Goal: Check status: Check status

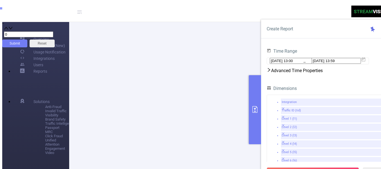
click at [255, 91] on button "primary" at bounding box center [255, 109] width 12 height 69
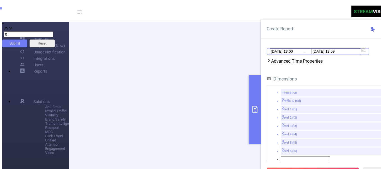
click at [292, 66] on form "Time Range 2025-08-19 13:00 _ 2025-08-19 13:59 Advanced Time Properties" at bounding box center [327, 52] width 120 height 28
click at [296, 54] on input "[DATE] 13:00" at bounding box center [294, 51] width 49 height 6
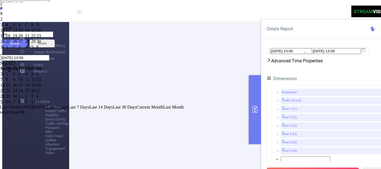
click at [32, 110] on span "Today" at bounding box center [25, 107] width 15 height 5
type input "2025-08-25 00:00"
type input "2025-08-25 23:59"
click at [252, 139] on button "primary" at bounding box center [255, 109] width 12 height 69
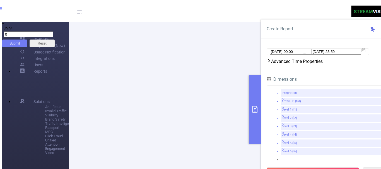
click at [252, 139] on button "primary" at bounding box center [255, 109] width 12 height 69
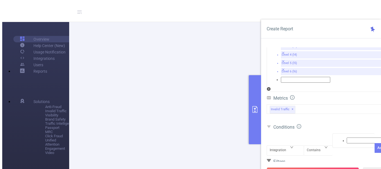
scroll to position [89, 0]
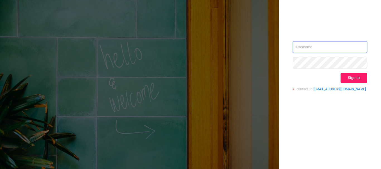
type input "[EMAIL_ADDRESS][DOMAIN_NAME]"
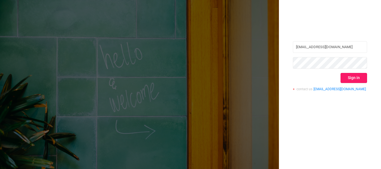
click at [353, 75] on button "Sign in" at bounding box center [354, 78] width 27 height 10
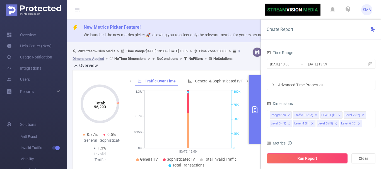
click at [298, 162] on button "Run Report" at bounding box center [307, 159] width 81 height 10
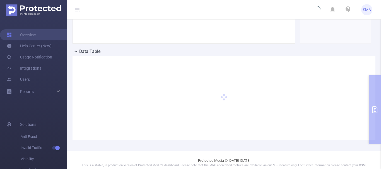
scroll to position [138, 0]
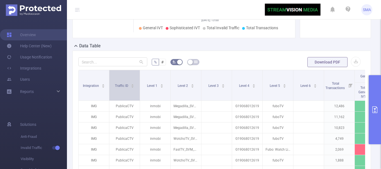
click at [129, 83] on div "Traffic ID" at bounding box center [125, 86] width 20 height 6
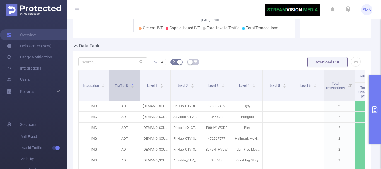
click at [129, 83] on div "Traffic ID" at bounding box center [125, 86] width 20 height 6
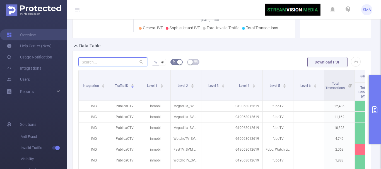
click at [112, 62] on input "text" at bounding box center [112, 61] width 69 height 9
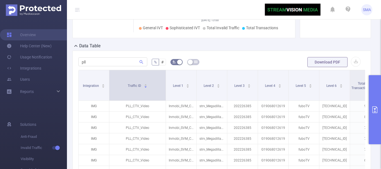
drag, startPoint x: 138, startPoint y: 90, endPoint x: 164, endPoint y: 86, distance: 26.3
click at [164, 86] on span at bounding box center [165, 85] width 3 height 30
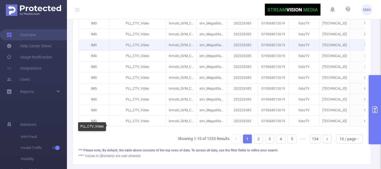
scroll to position [179, 0]
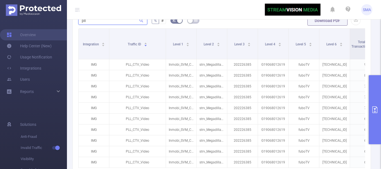
click at [97, 24] on input "pll" at bounding box center [112, 20] width 69 height 9
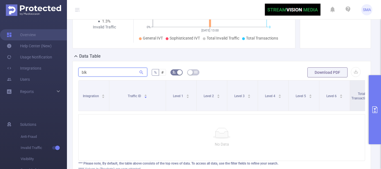
scroll to position [134, 0]
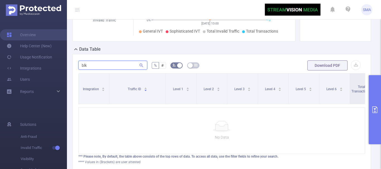
type input "blk"
